Goal: Transaction & Acquisition: Purchase product/service

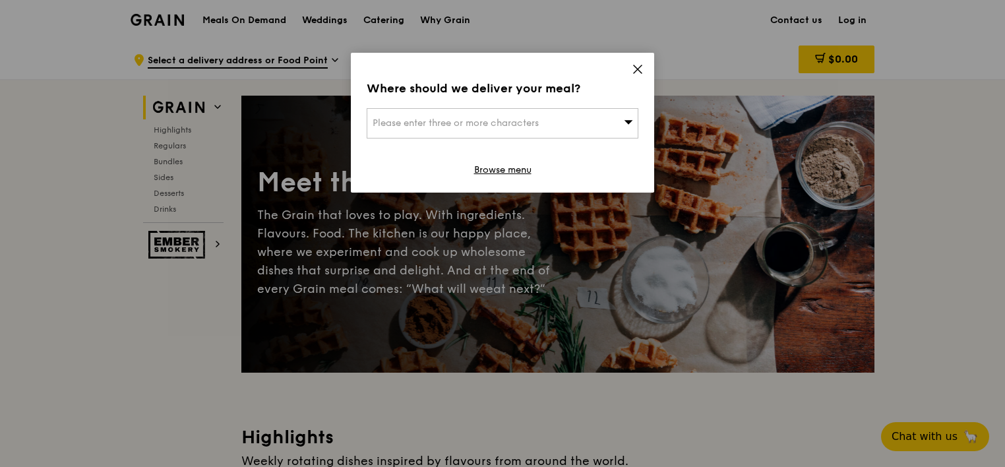
click at [628, 125] on icon at bounding box center [628, 122] width 9 height 10
click at [638, 69] on icon at bounding box center [638, 69] width 8 height 8
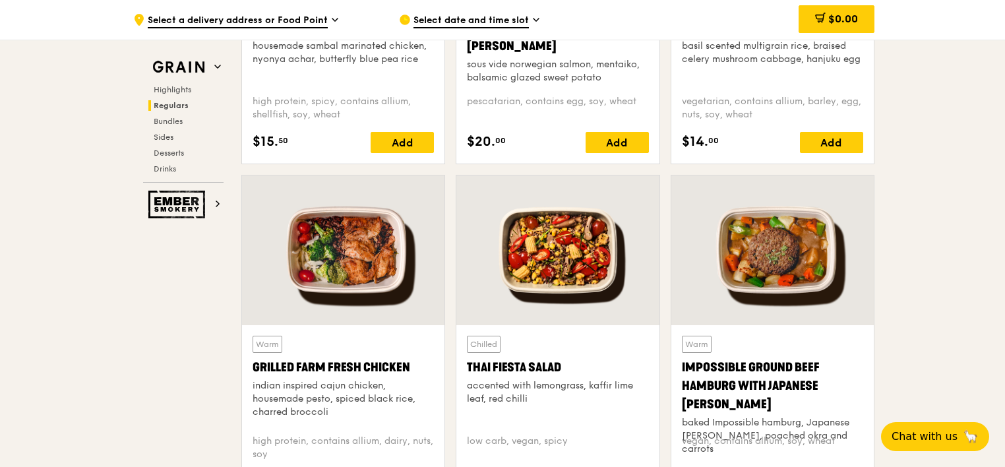
scroll to position [1517, 0]
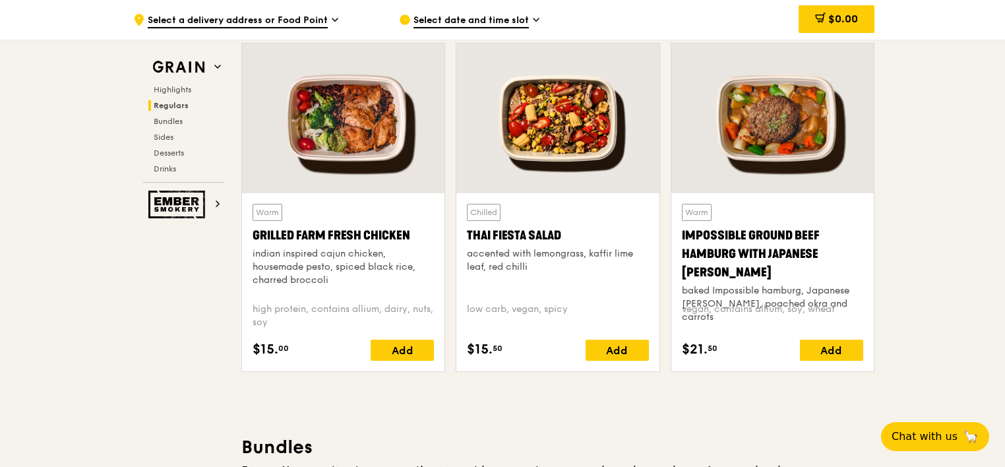
click at [802, 235] on div "Impossible Ground Beef Hamburg with Japanese [PERSON_NAME]" at bounding box center [772, 253] width 181 height 55
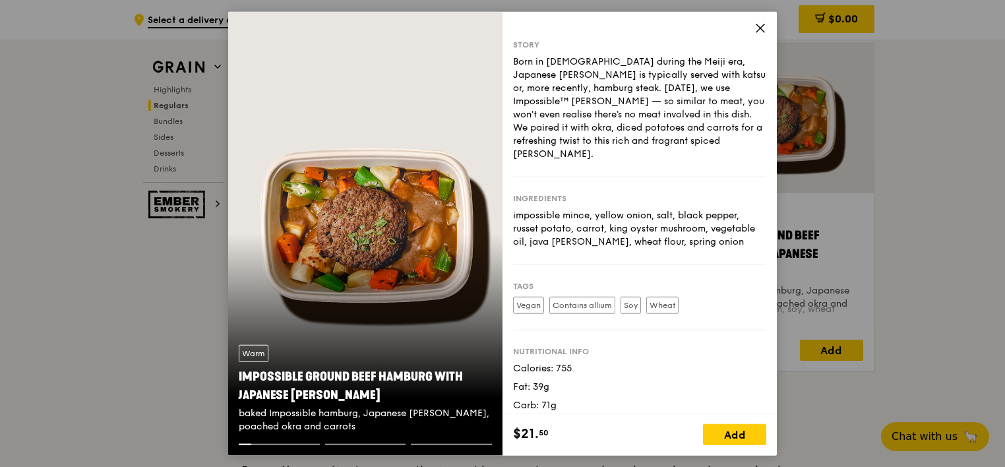
scroll to position [14, 0]
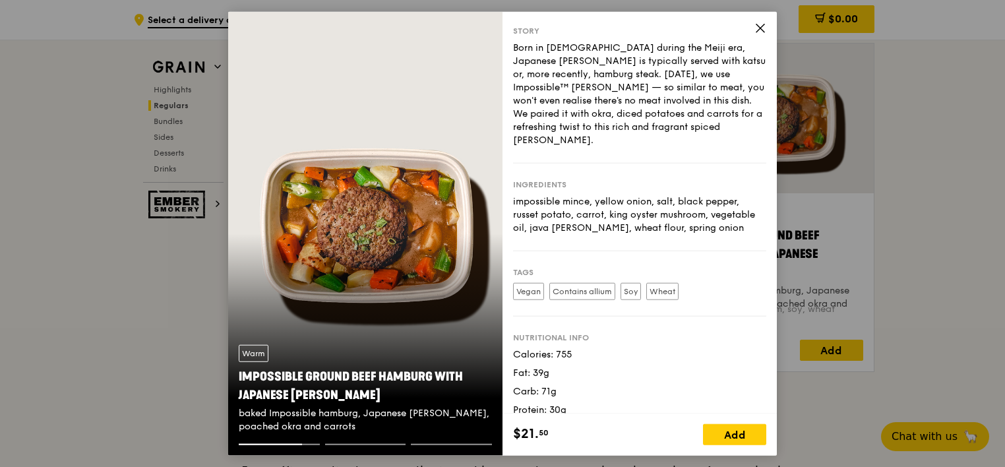
click at [759, 28] on icon at bounding box center [760, 28] width 12 height 12
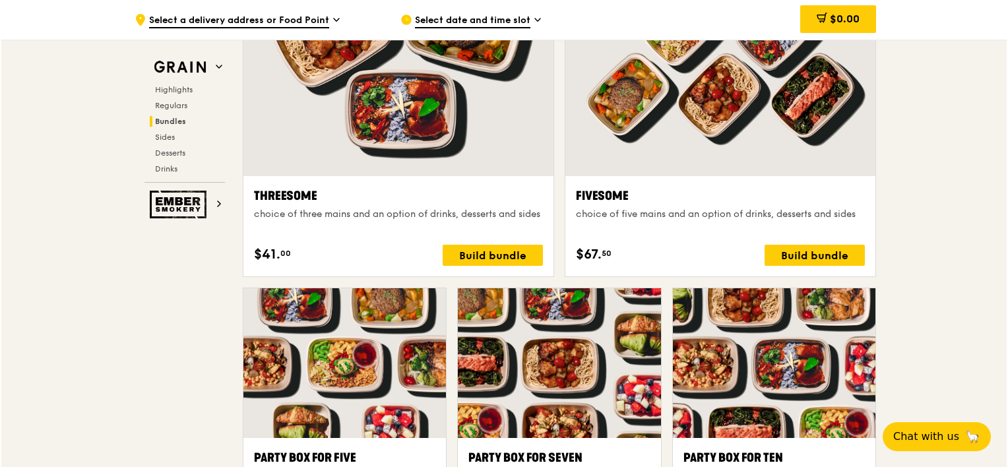
scroll to position [2572, 0]
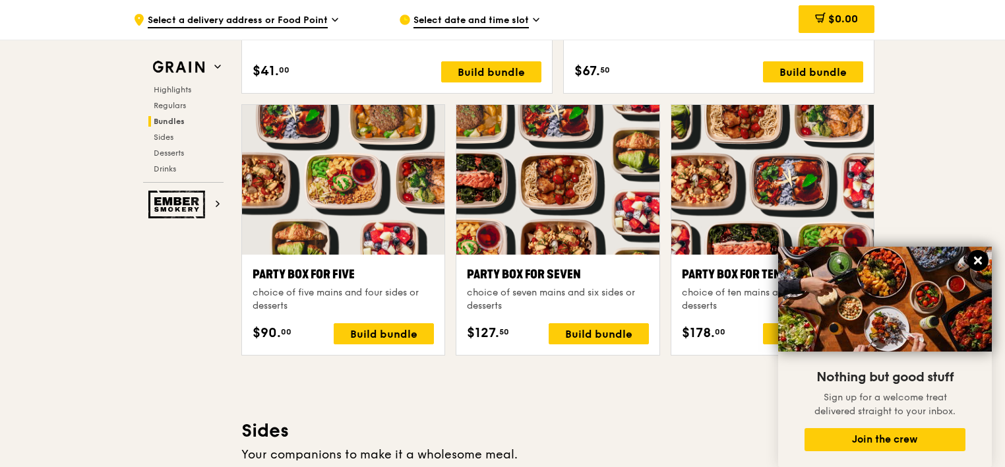
click at [981, 258] on icon at bounding box center [978, 261] width 8 height 8
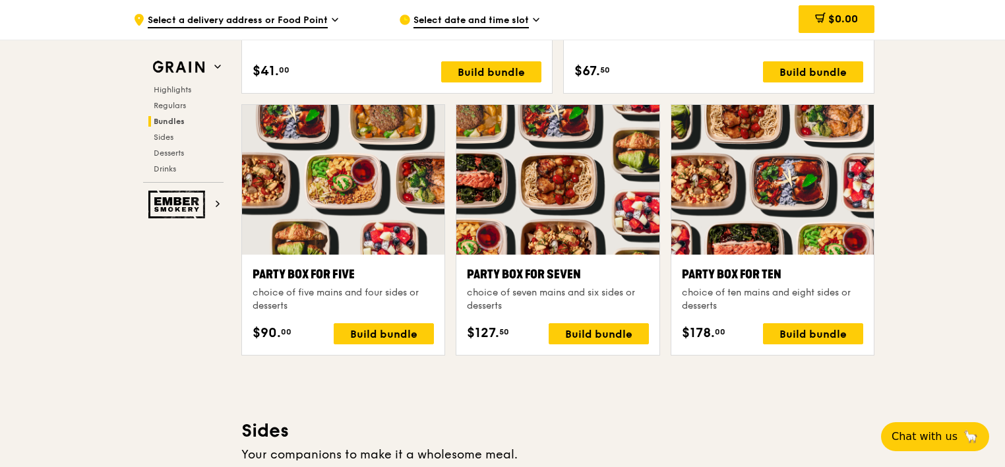
click at [821, 217] on div at bounding box center [772, 180] width 202 height 150
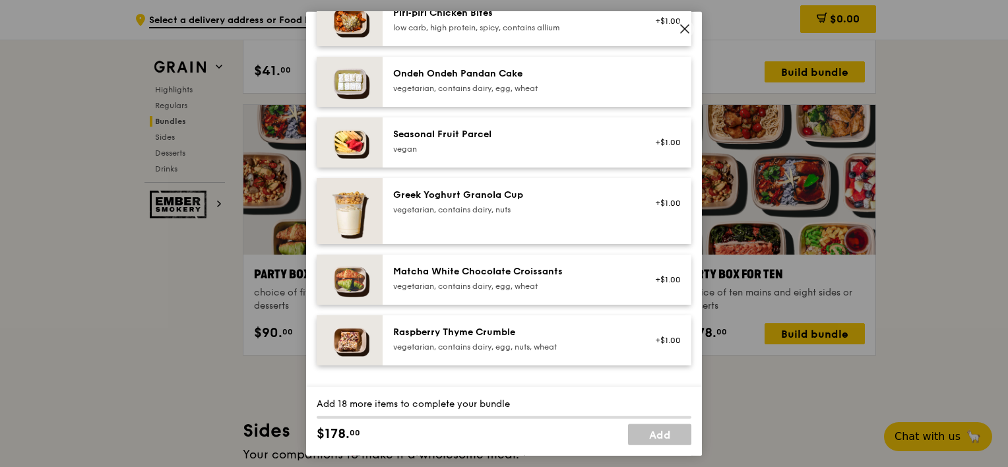
scroll to position [1121, 0]
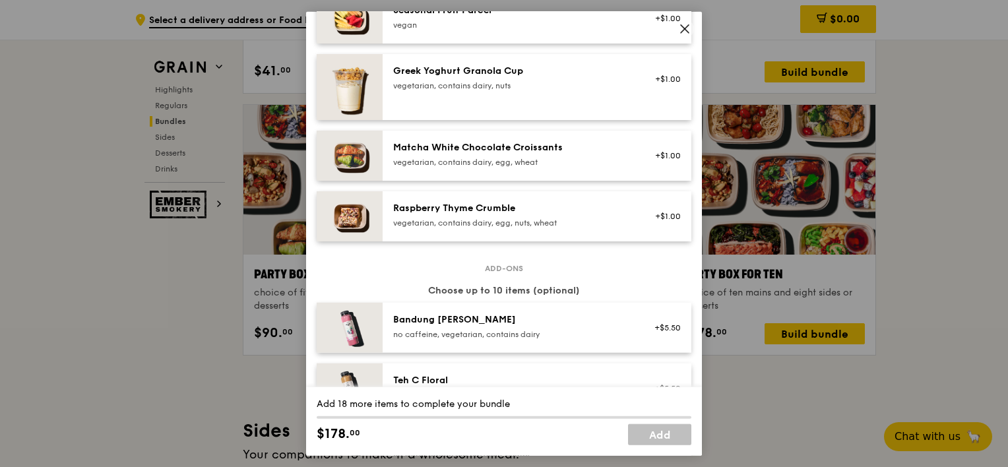
click at [687, 24] on icon at bounding box center [685, 29] width 12 height 12
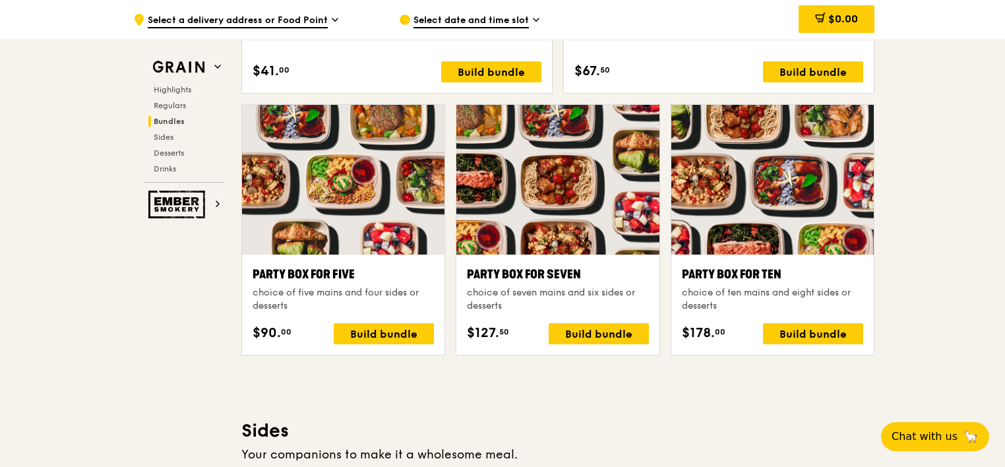
click at [335, 216] on div at bounding box center [343, 180] width 202 height 150
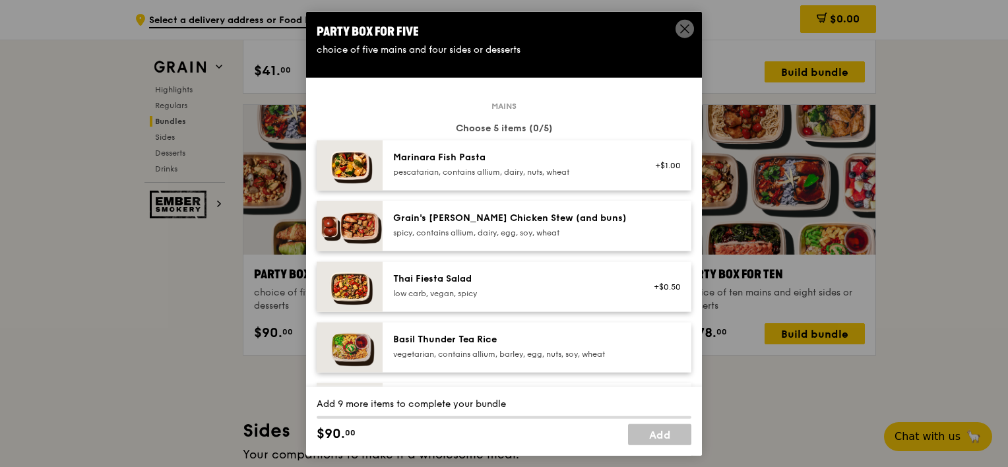
click at [493, 228] on div "spicy, contains allium, dairy, egg, soy, wheat" at bounding box center [511, 233] width 237 height 11
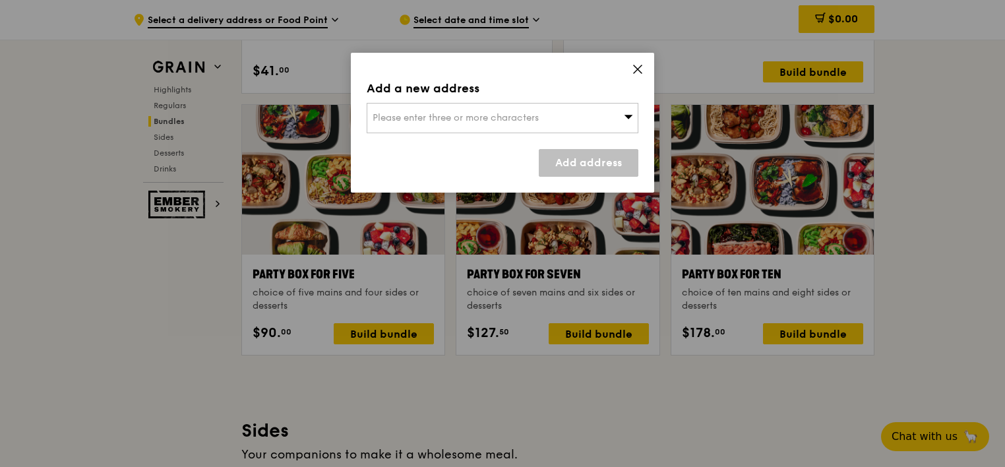
click at [642, 65] on icon at bounding box center [638, 69] width 12 height 12
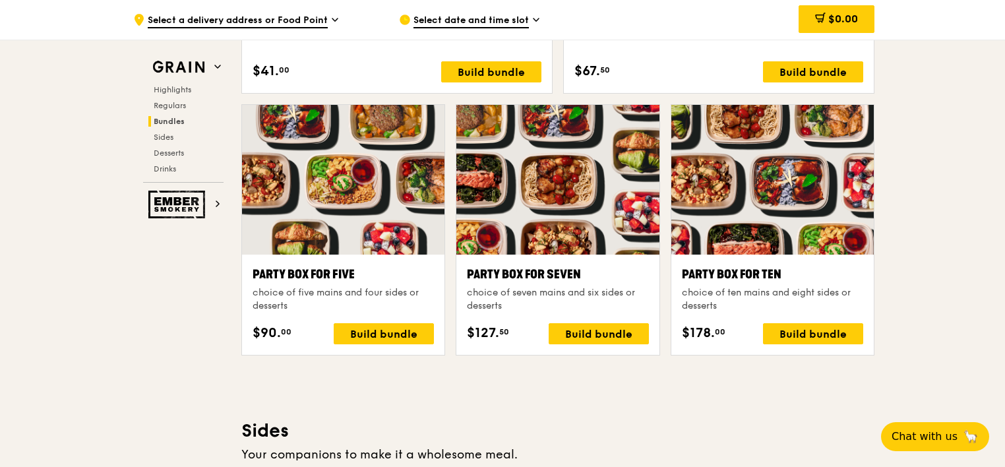
click at [357, 214] on div at bounding box center [343, 180] width 202 height 150
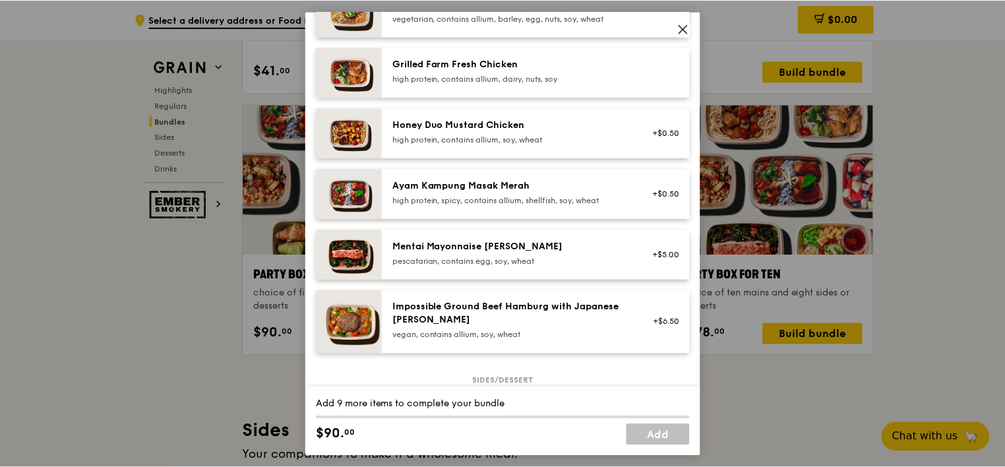
scroll to position [330, 0]
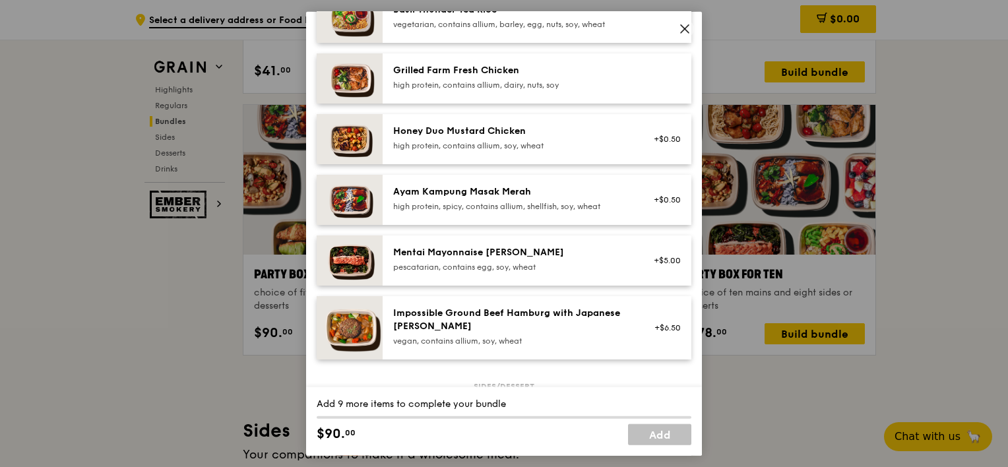
click at [432, 210] on div "high protein, spicy, contains allium, shellfish, soy, wheat" at bounding box center [511, 206] width 237 height 11
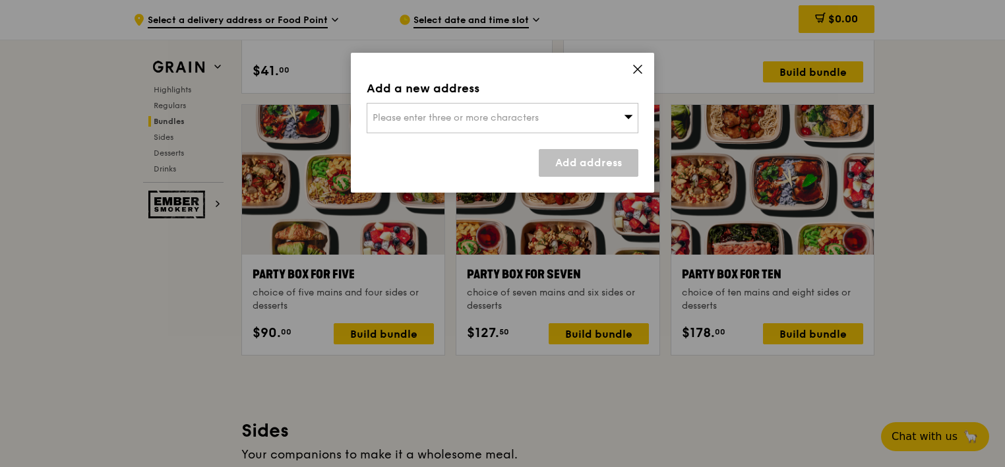
click at [481, 117] on span "Please enter three or more characters" at bounding box center [456, 117] width 166 height 11
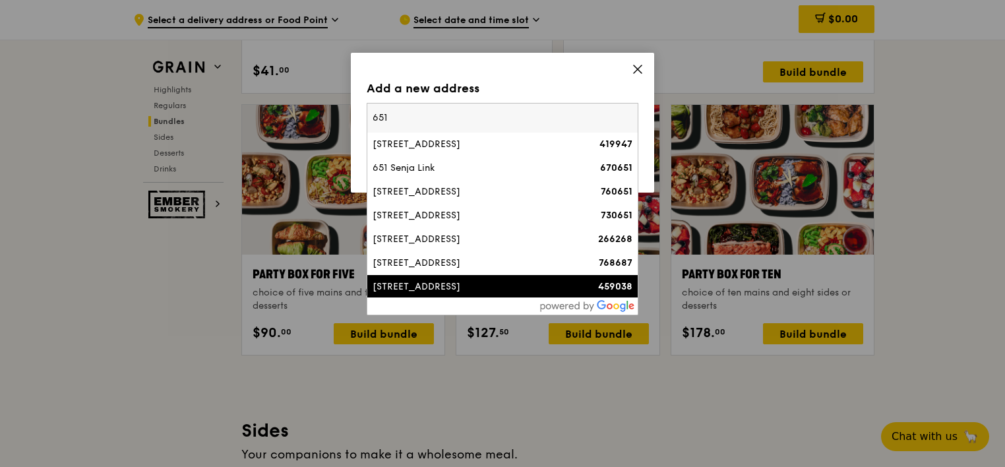
type input "651"
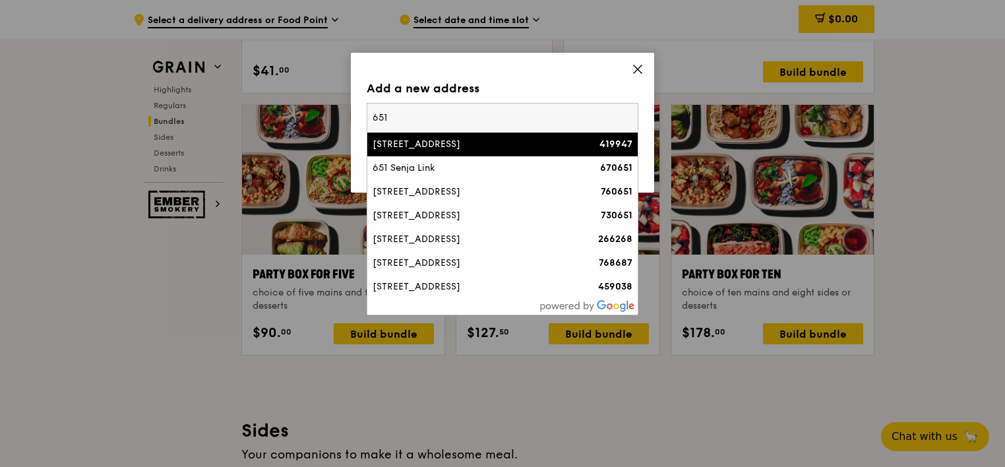
click at [628, 119] on input "651" at bounding box center [502, 118] width 270 height 29
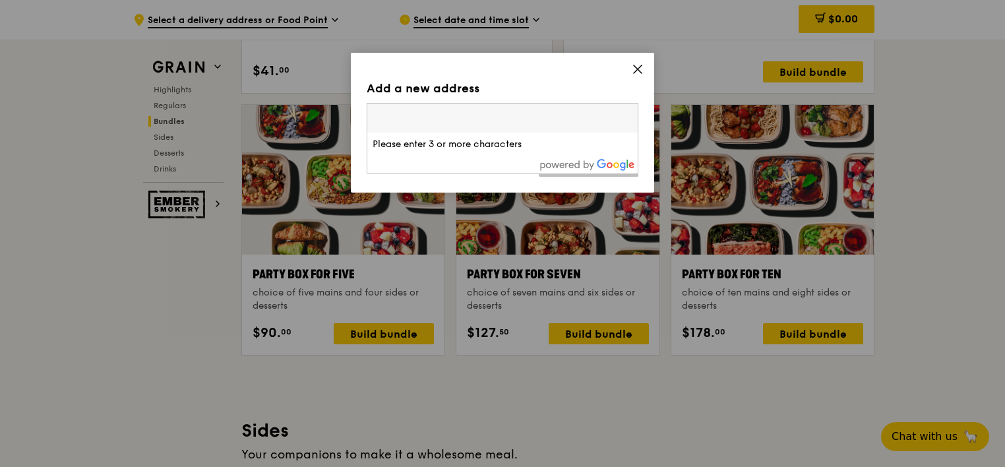
paste input "639798"
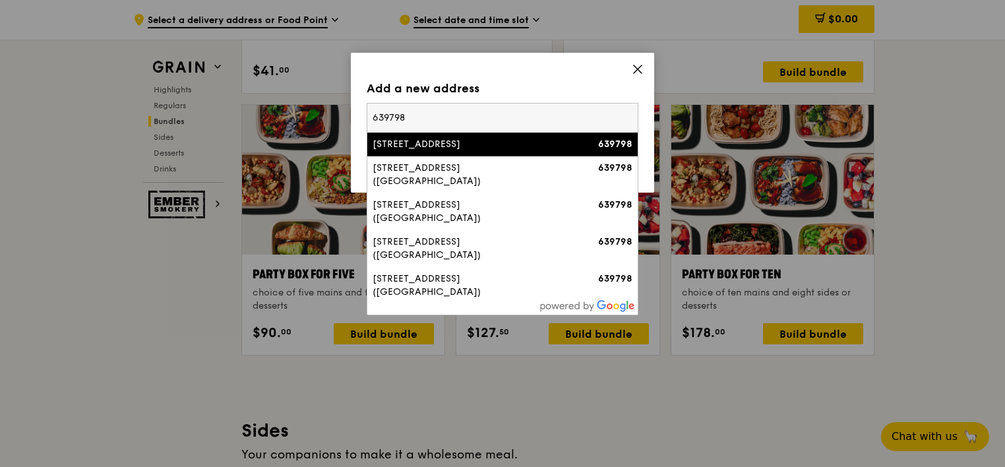
type input "639798"
click at [417, 143] on div "[STREET_ADDRESS]" at bounding box center [470, 144] width 195 height 13
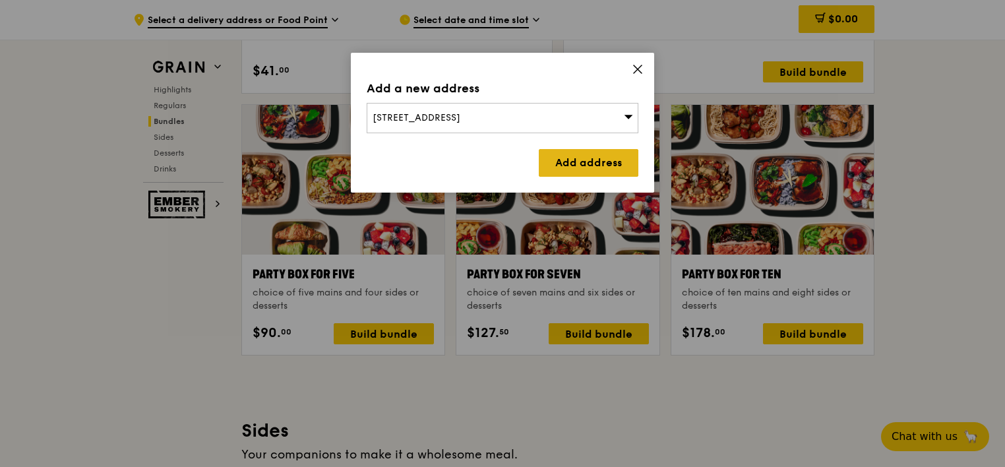
click at [607, 159] on link "Add address" at bounding box center [589, 163] width 100 height 28
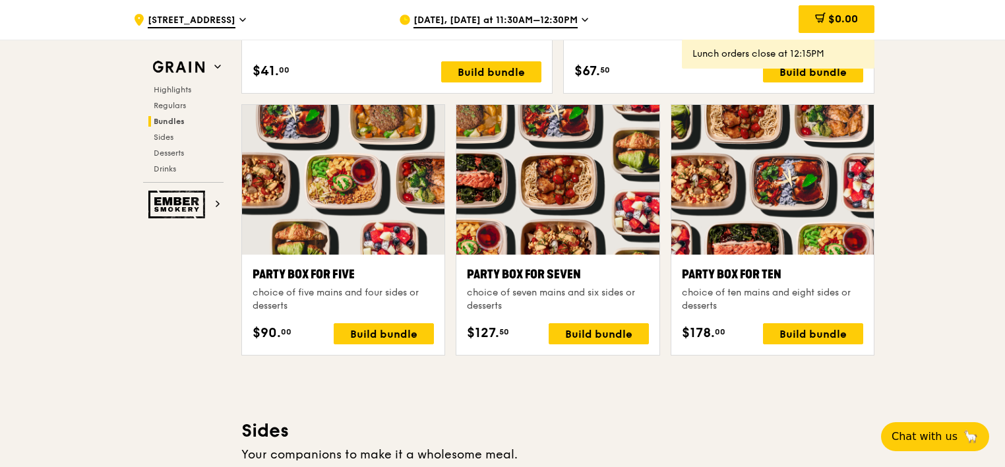
click at [371, 179] on div at bounding box center [343, 180] width 202 height 150
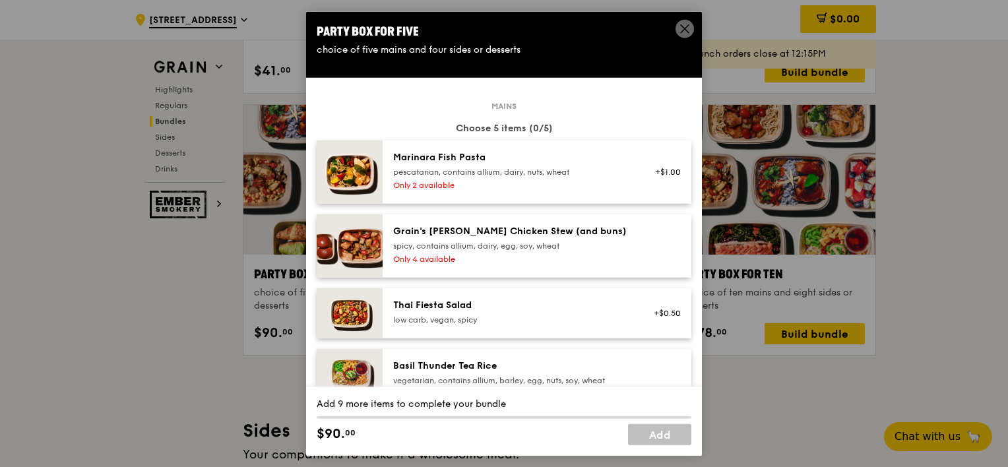
click at [512, 40] on div "Party Box for Five" at bounding box center [504, 31] width 375 height 18
click at [683, 24] on icon at bounding box center [685, 29] width 12 height 12
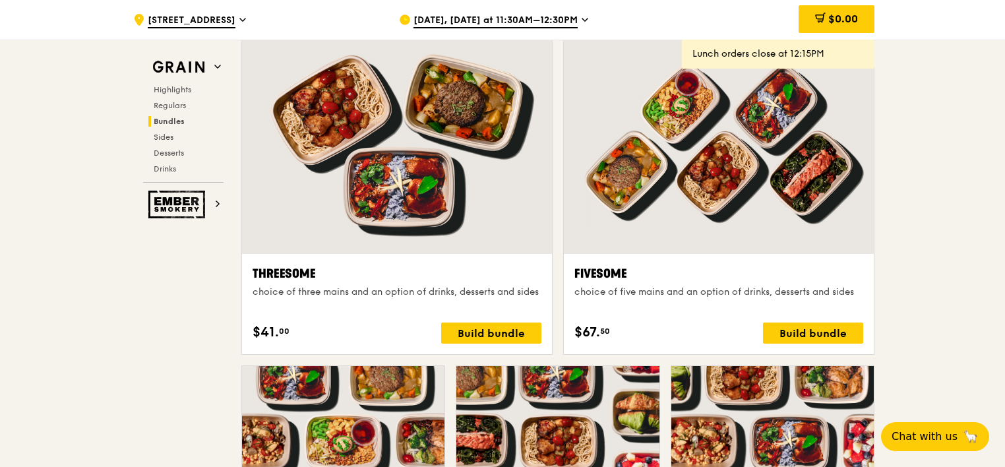
scroll to position [2308, 0]
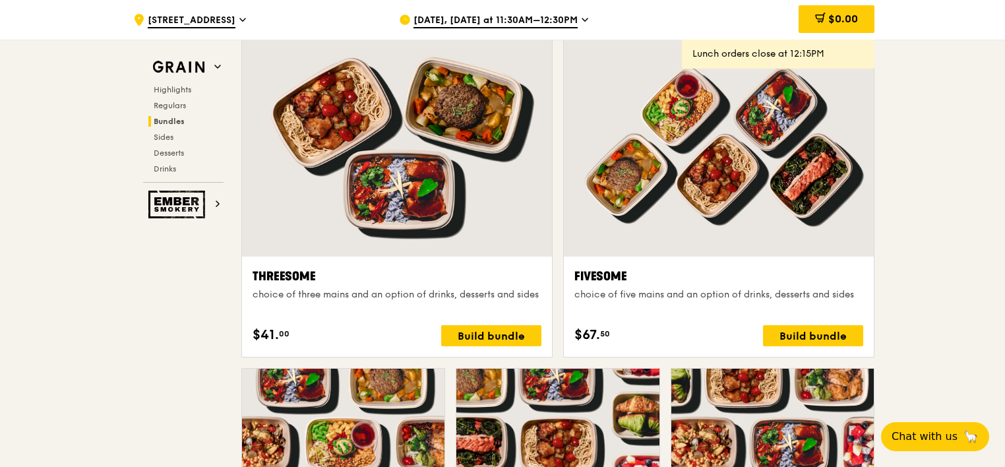
click at [566, 21] on span "[DATE], [DATE] at 11:30AM–12:30PM" at bounding box center [495, 21] width 164 height 15
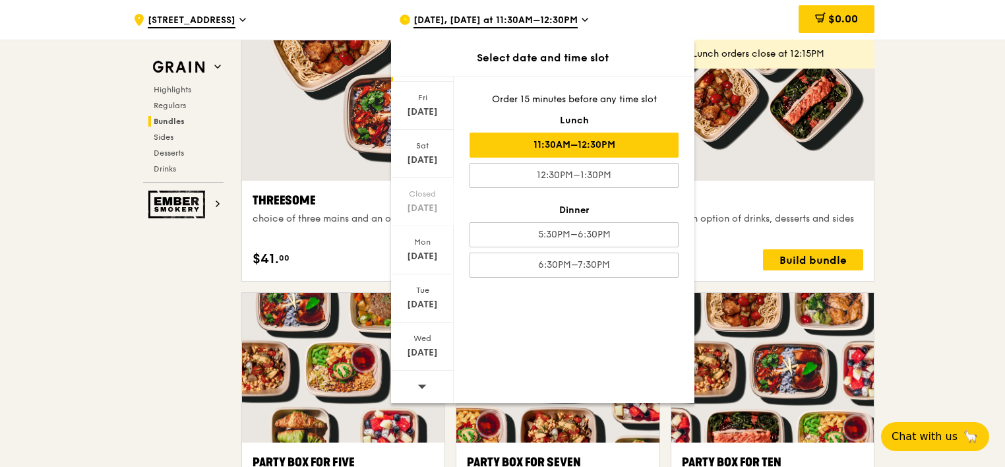
scroll to position [2440, 0]
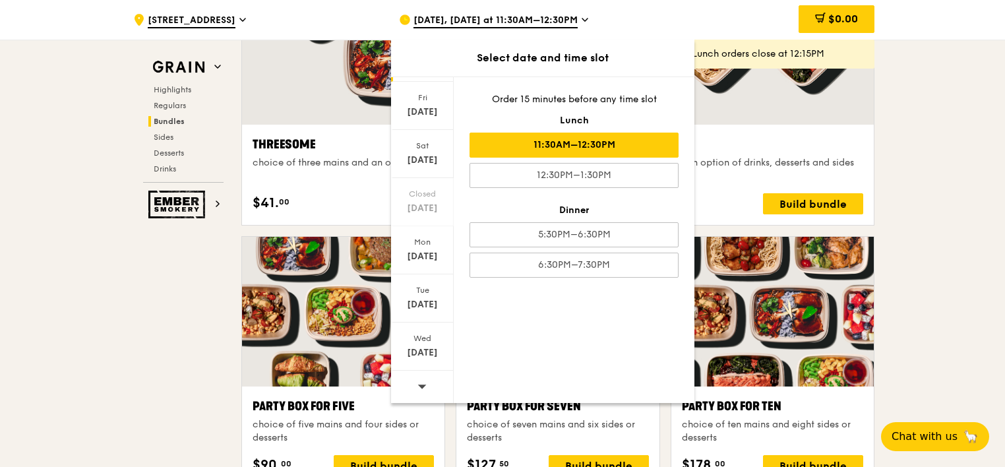
click at [422, 384] on icon at bounding box center [422, 386] width 9 height 4
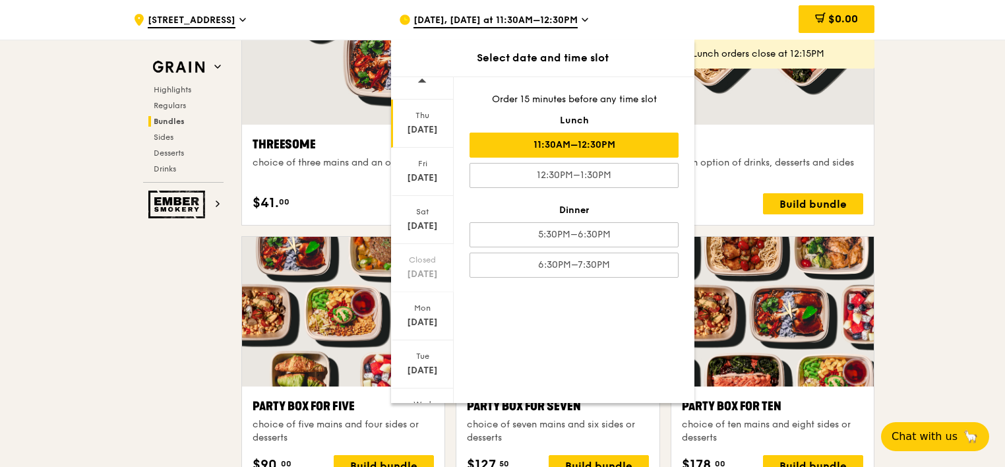
click at [433, 123] on div "[DATE]" at bounding box center [422, 129] width 59 height 13
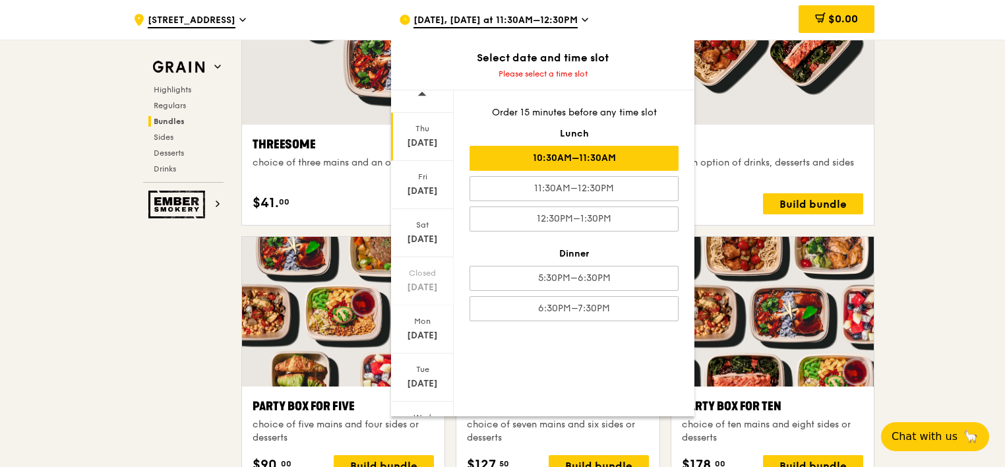
click at [622, 157] on div "10:30AM–11:30AM" at bounding box center [574, 158] width 209 height 25
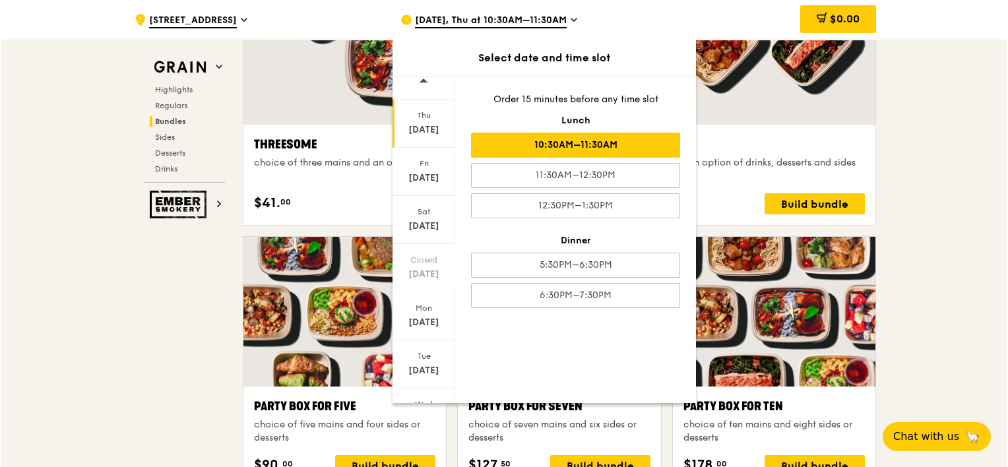
scroll to position [2440, 0]
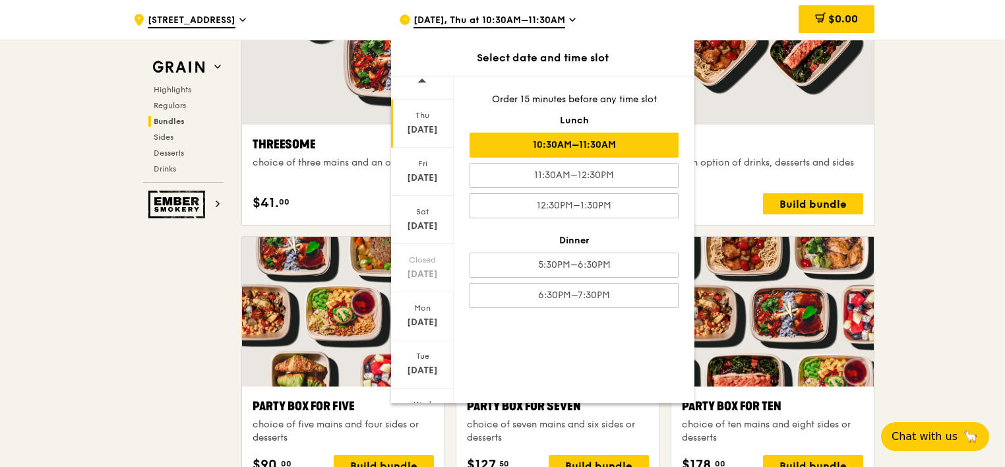
click at [951, 142] on div ".cls-1 { fill: none; stroke: #fff; stroke-linecap: round; stroke-linejoin: roun…" at bounding box center [502, 384] width 1005 height 5568
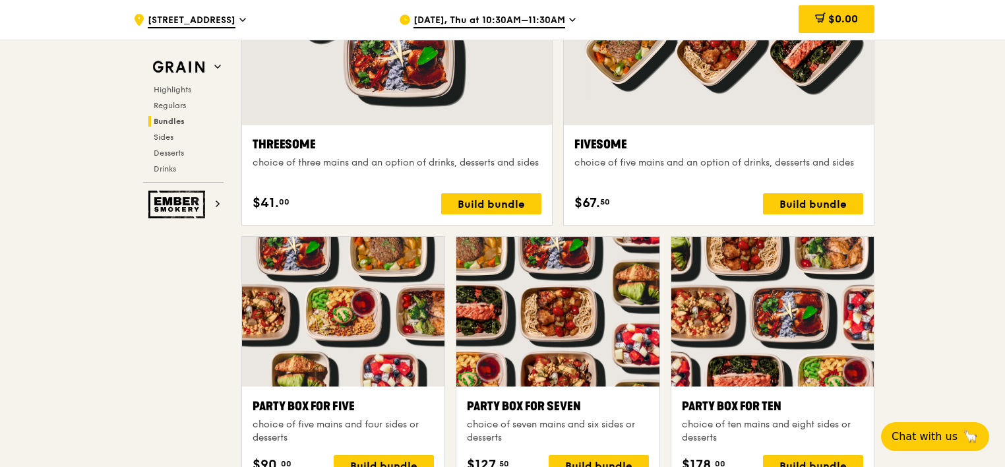
click at [341, 300] on div at bounding box center [343, 312] width 202 height 150
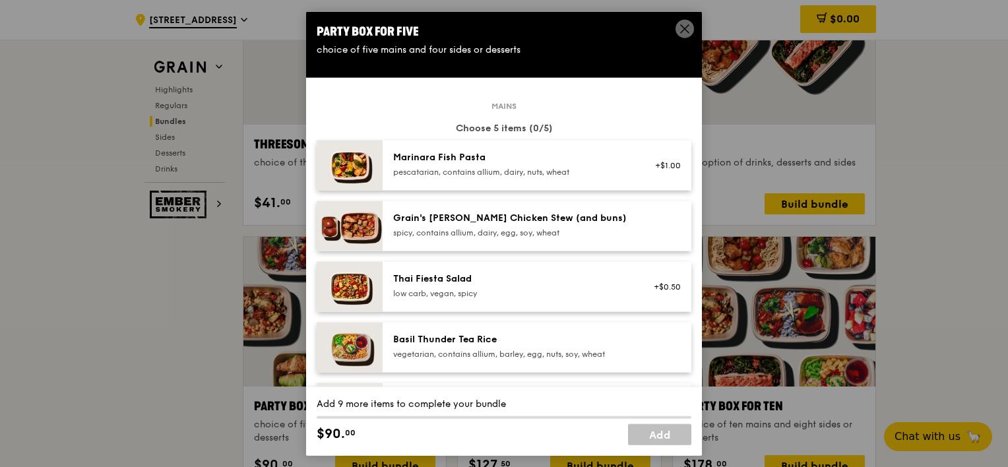
click at [454, 337] on div "Basil Thunder Tea Rice" at bounding box center [511, 339] width 237 height 13
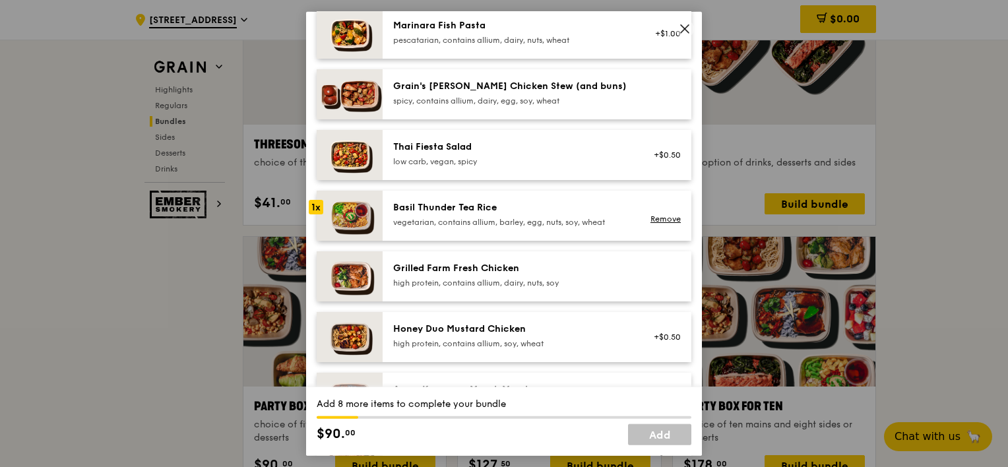
scroll to position [330, 0]
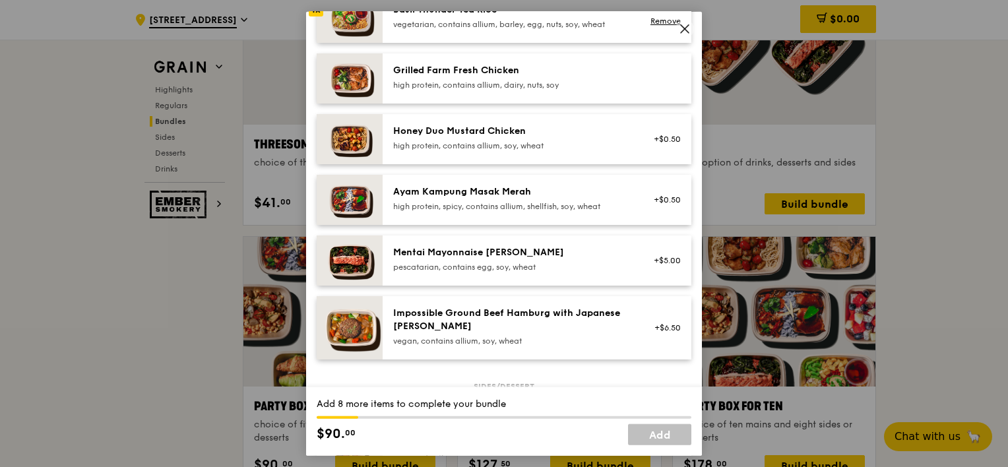
click at [456, 198] on div "Ayam Kampung Masak Merah high protein, spicy, contains allium, shellfish, soy, …" at bounding box center [511, 198] width 237 height 26
click at [440, 253] on div "Mentai Mayonnaise [PERSON_NAME]" at bounding box center [511, 252] width 237 height 13
click at [452, 309] on div "Impossible Ground Beef Hamburg with Japanese [PERSON_NAME]" at bounding box center [511, 320] width 237 height 26
click at [683, 28] on icon at bounding box center [685, 29] width 12 height 12
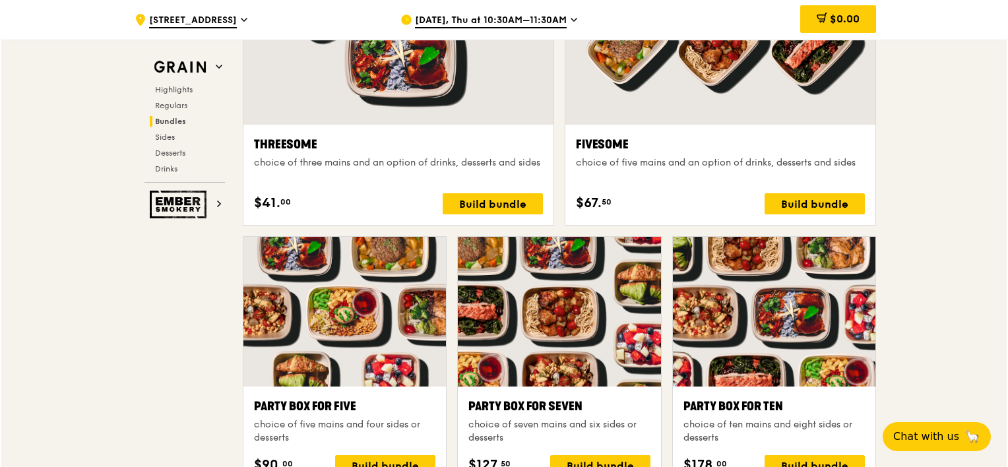
scroll to position [2308, 0]
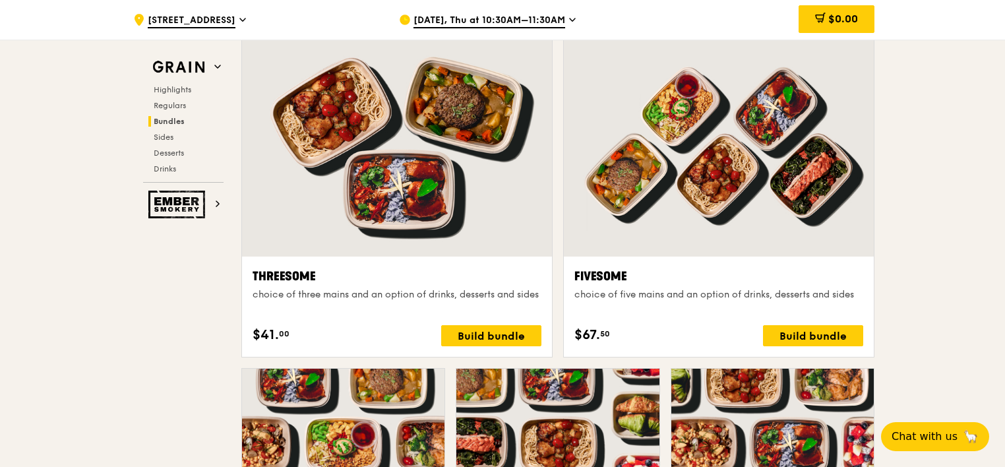
click at [434, 176] on div at bounding box center [397, 142] width 310 height 229
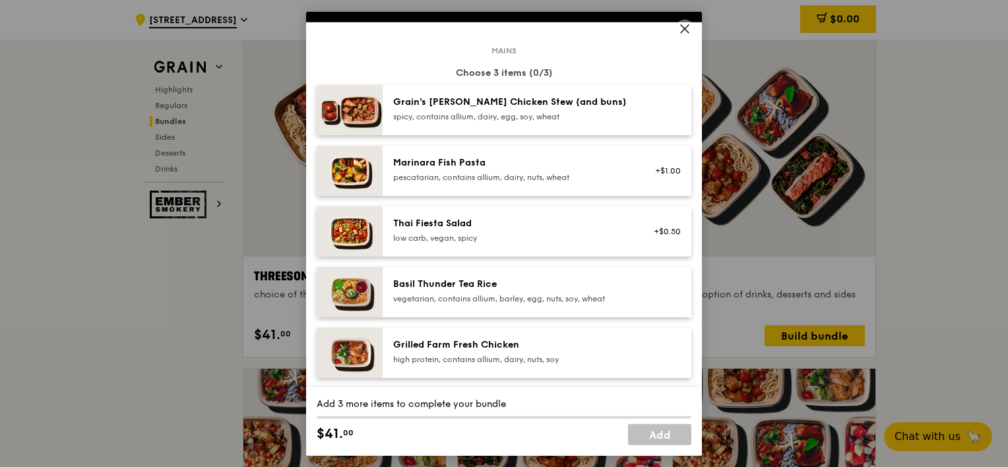
scroll to position [132, 0]
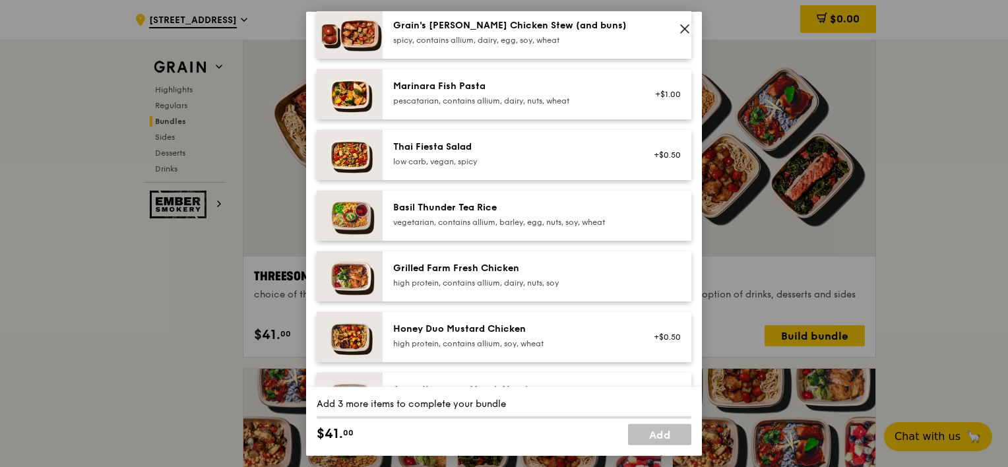
click at [481, 265] on div "Grilled Farm Fresh Chicken" at bounding box center [511, 268] width 237 height 13
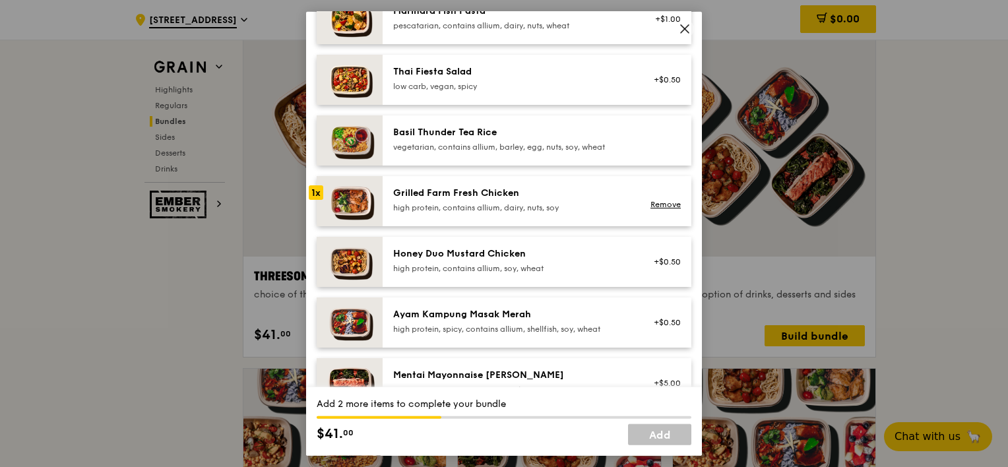
scroll to position [264, 0]
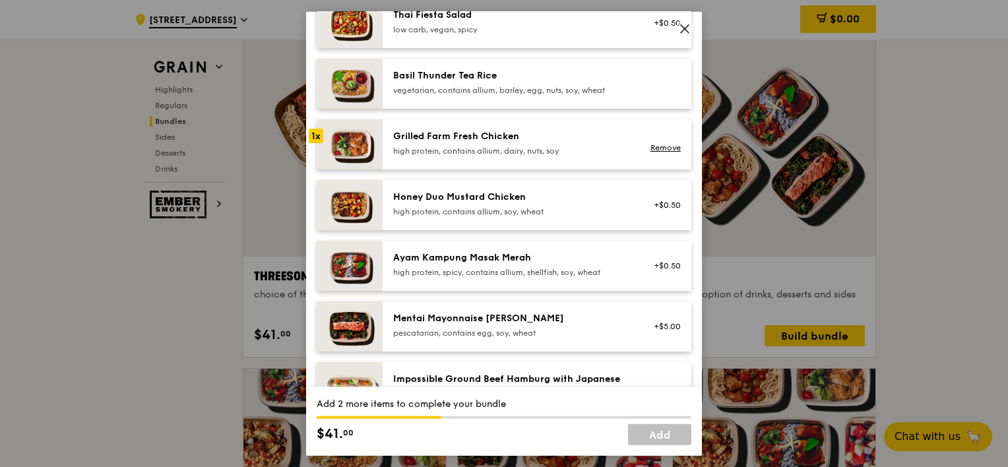
click at [499, 264] on div "Ayam Kampung Masak Merah high protein, spicy, contains allium, shellfish, soy, …" at bounding box center [511, 264] width 237 height 26
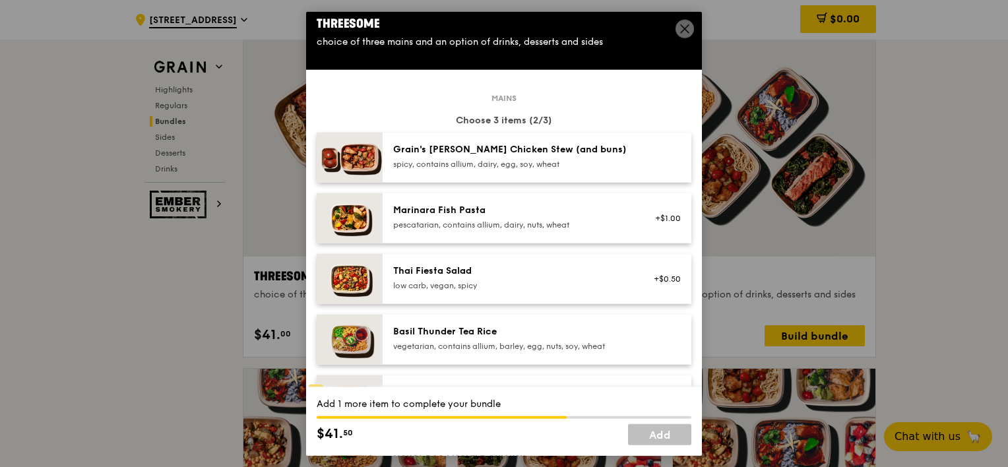
scroll to position [0, 0]
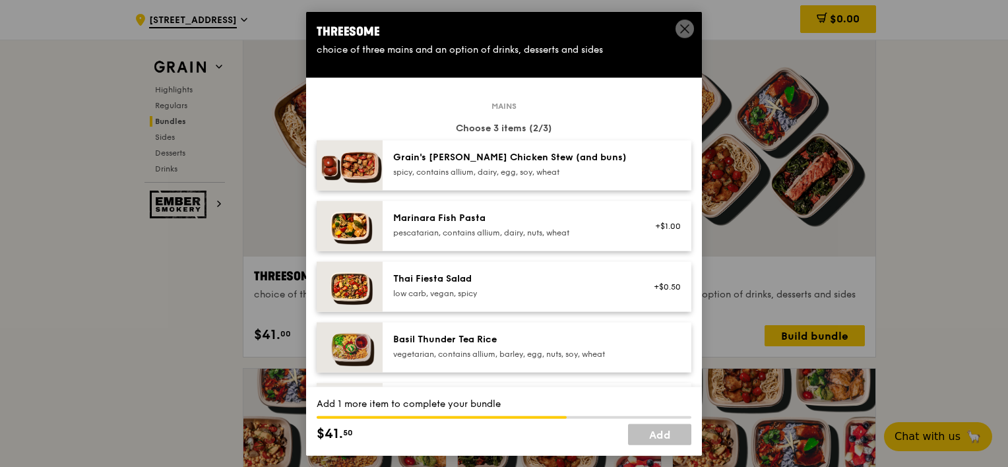
click at [487, 169] on div "spicy, contains allium, dairy, egg, soy, wheat" at bounding box center [511, 172] width 237 height 11
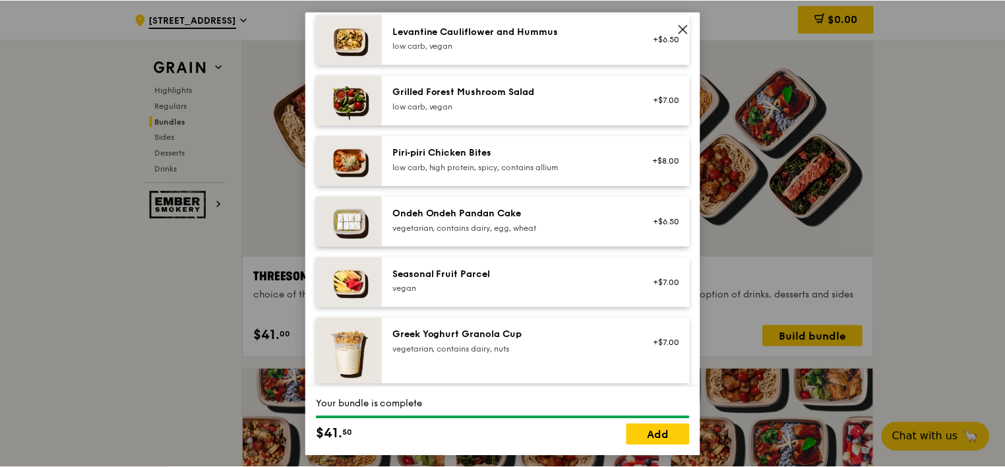
scroll to position [1121, 0]
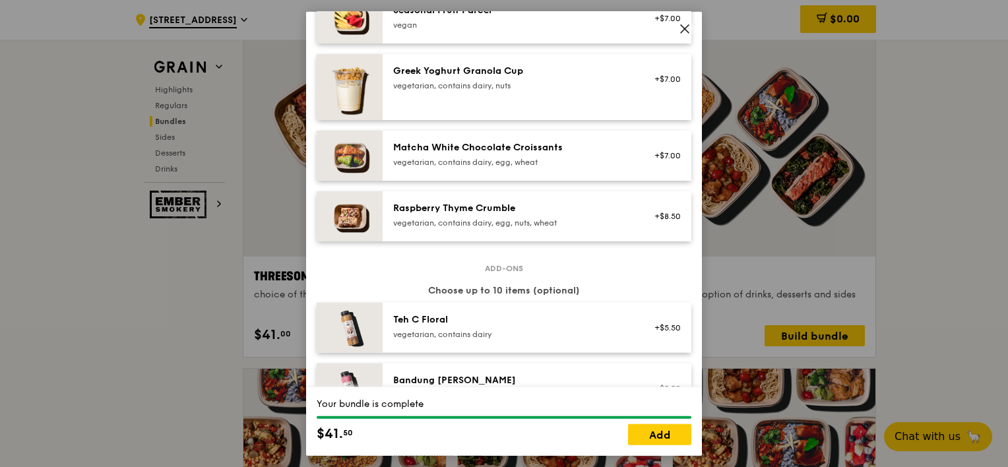
click at [681, 30] on icon at bounding box center [685, 29] width 12 height 12
click at [686, 29] on icon at bounding box center [685, 29] width 12 height 12
